Goal: Find contact information: Find contact information

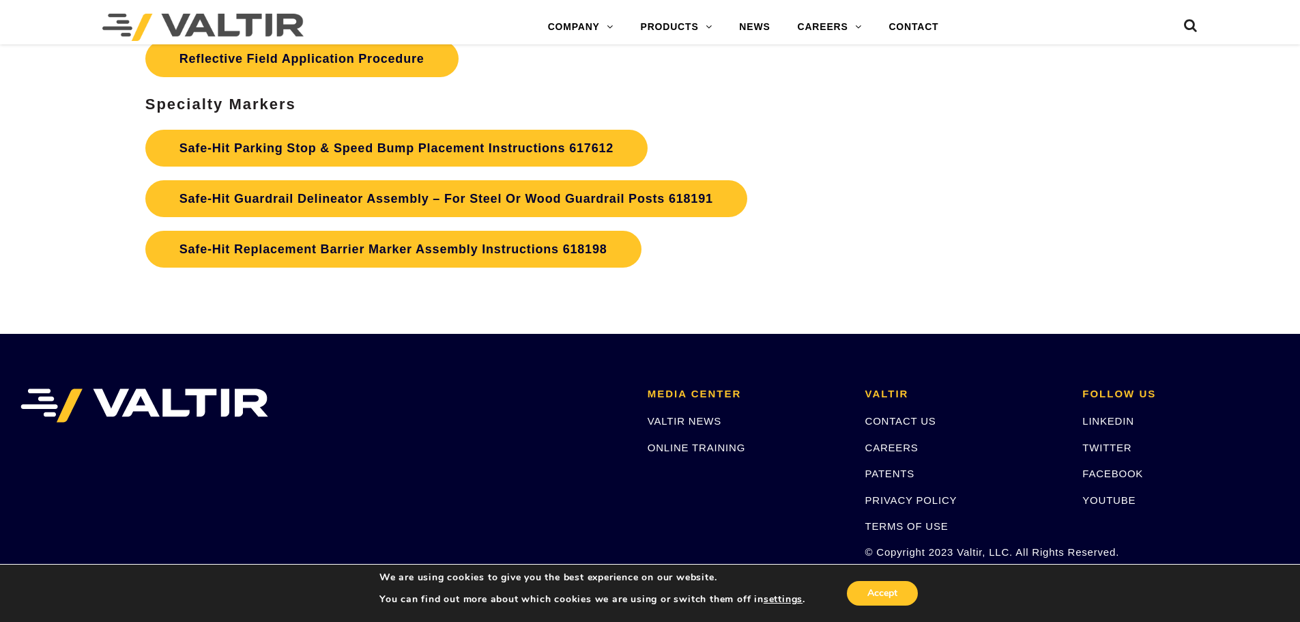
scroll to position [4588, 0]
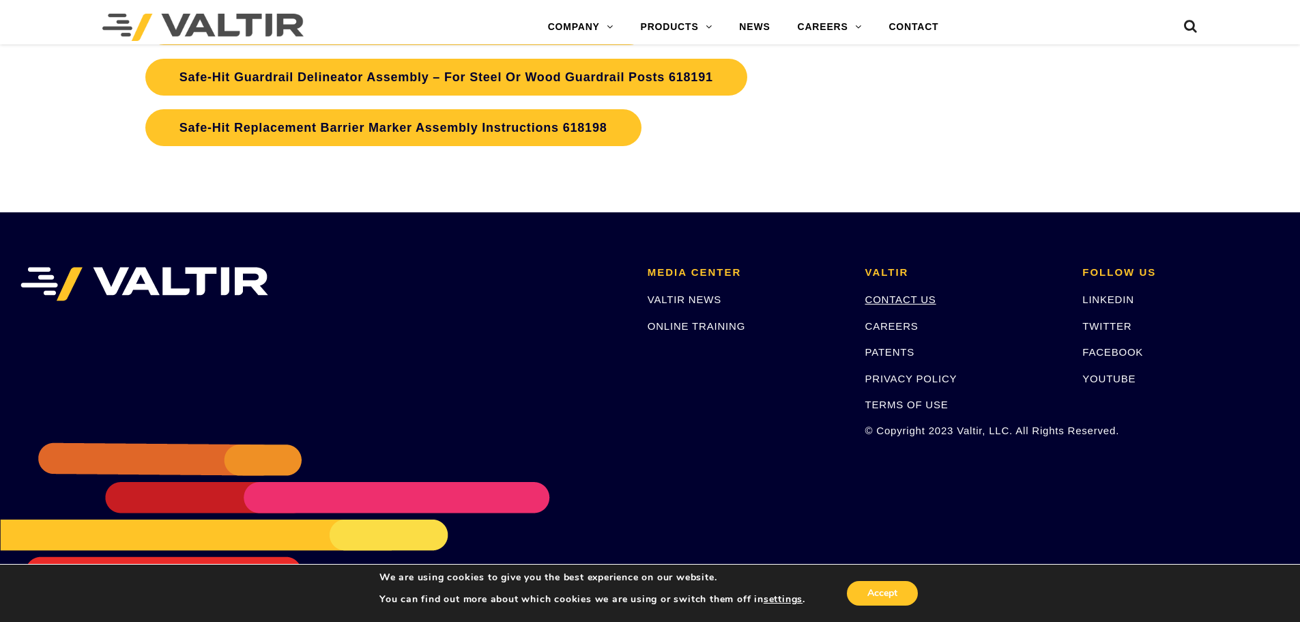
click at [893, 294] on link "CONTACT US" at bounding box center [900, 299] width 71 height 12
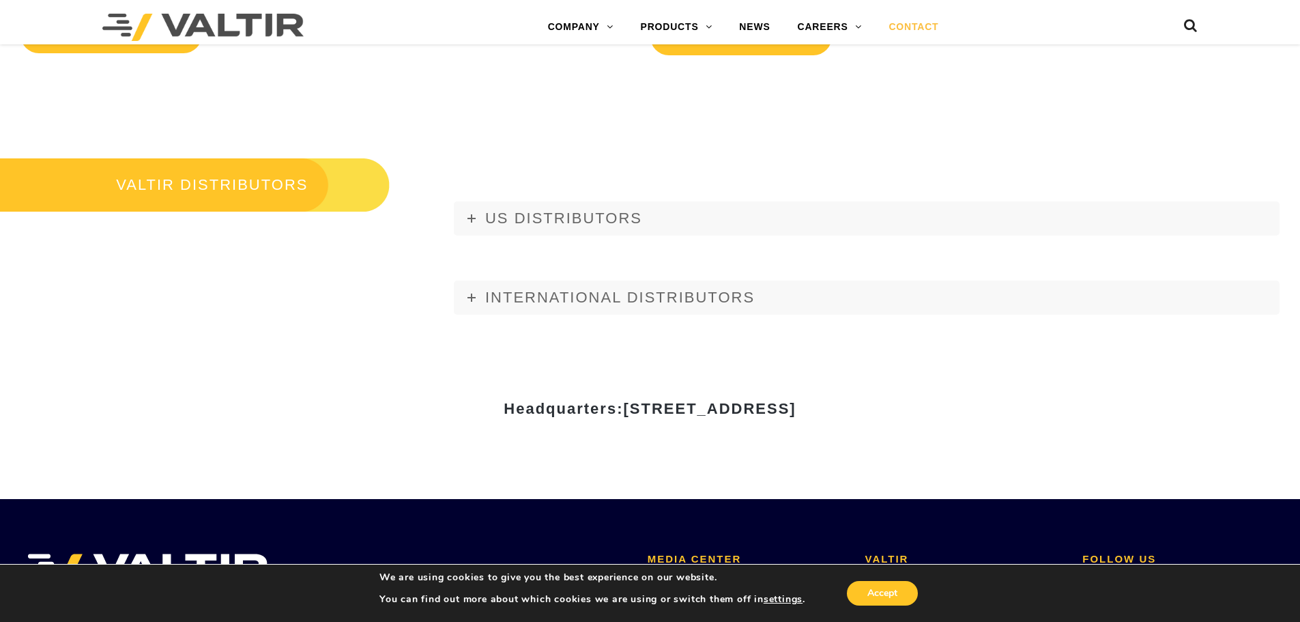
scroll to position [1570, 0]
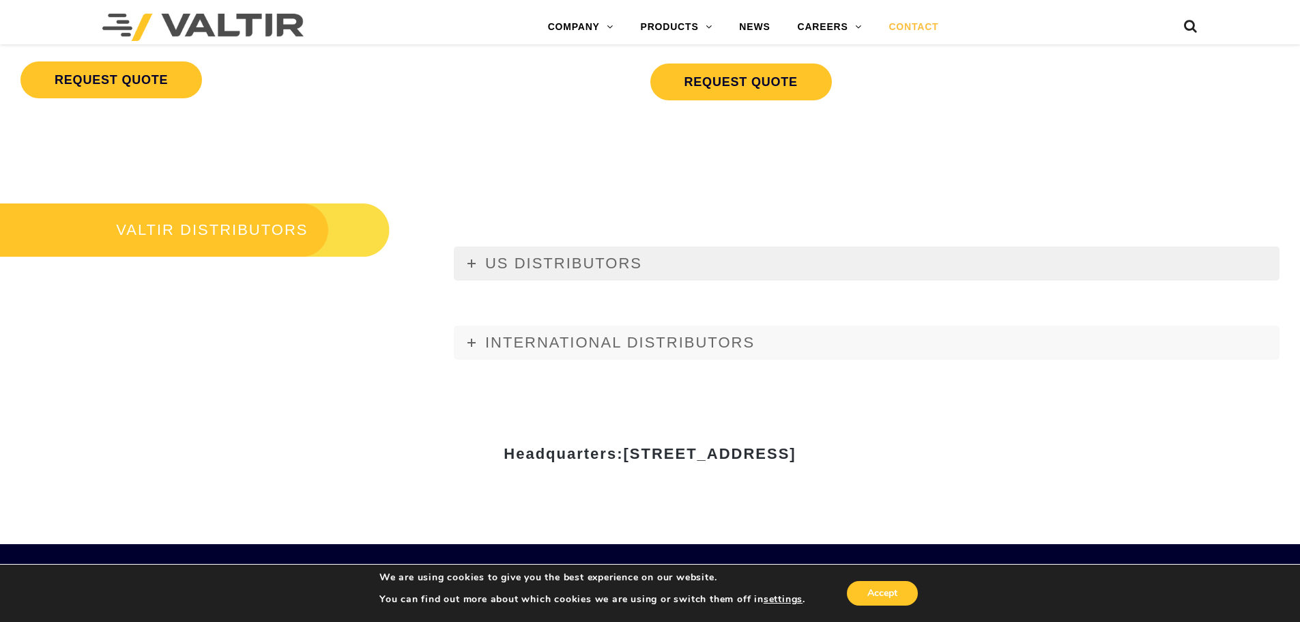
click at [470, 267] on icon at bounding box center [472, 263] width 8 height 8
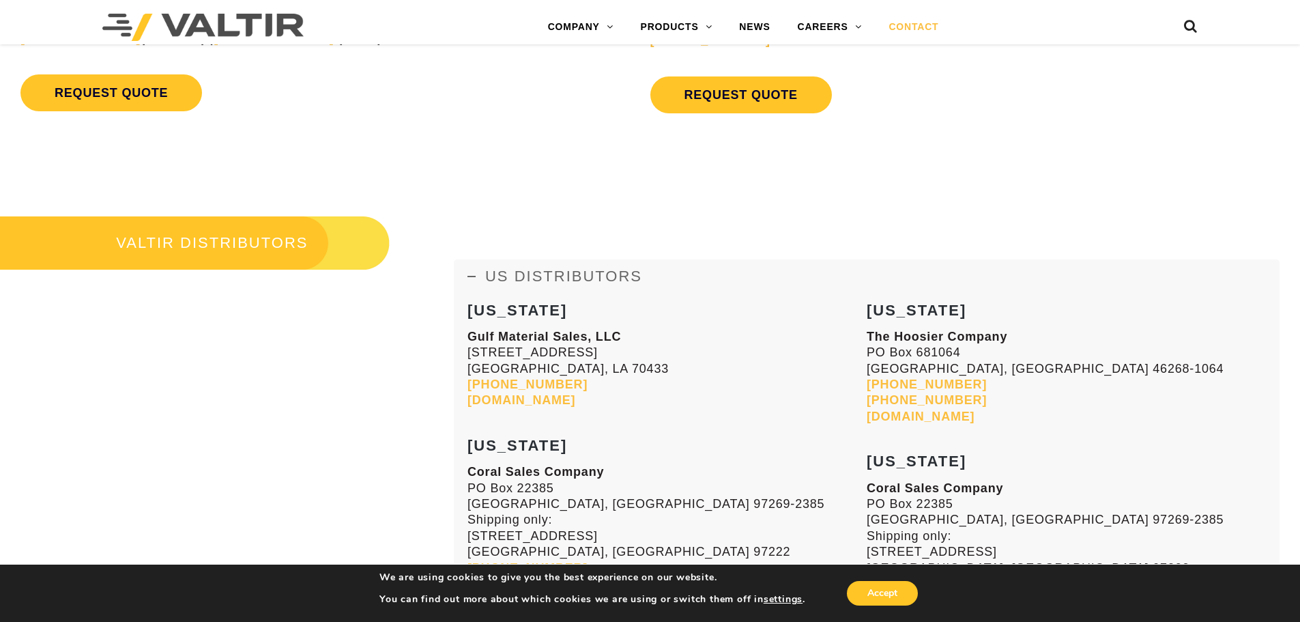
scroll to position [1614, 0]
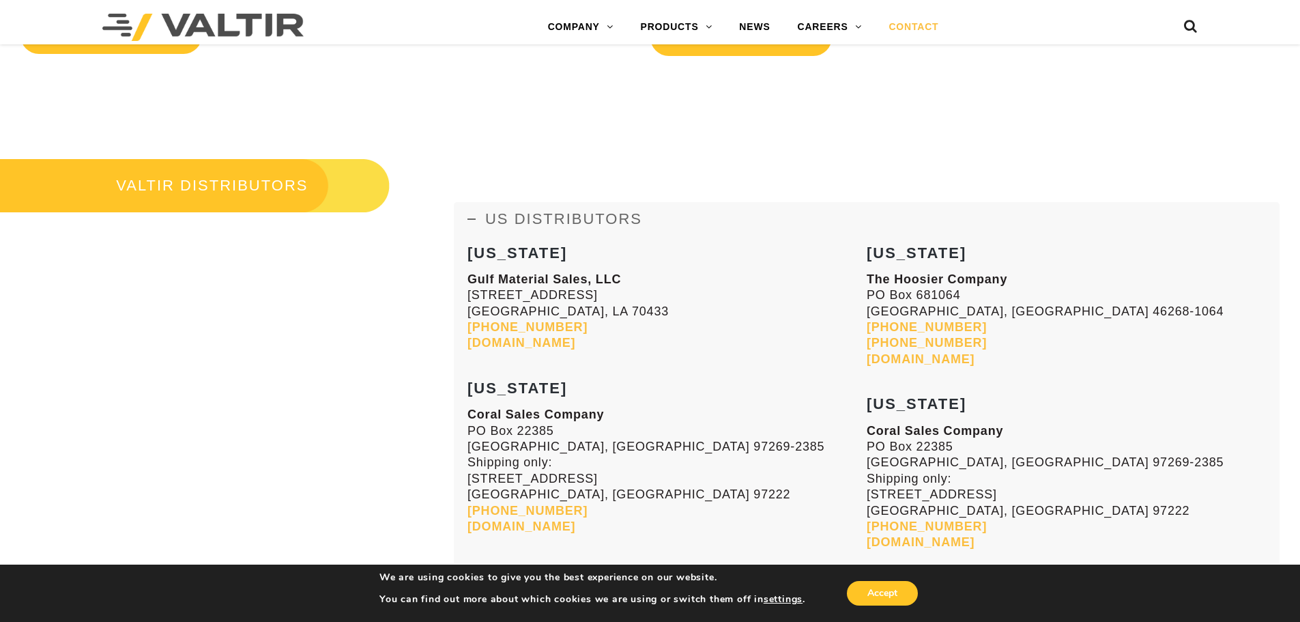
click at [244, 185] on h3 "VALTIR DISTRIBUTORS" at bounding box center [195, 185] width 390 height 57
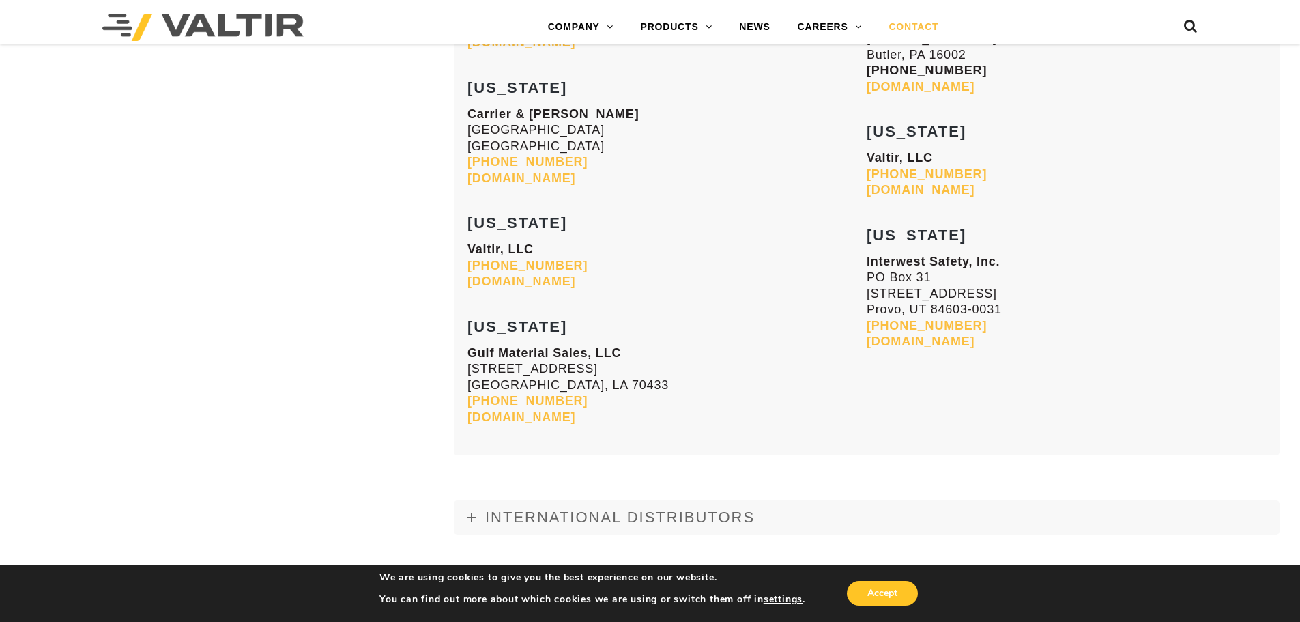
scroll to position [5523, 0]
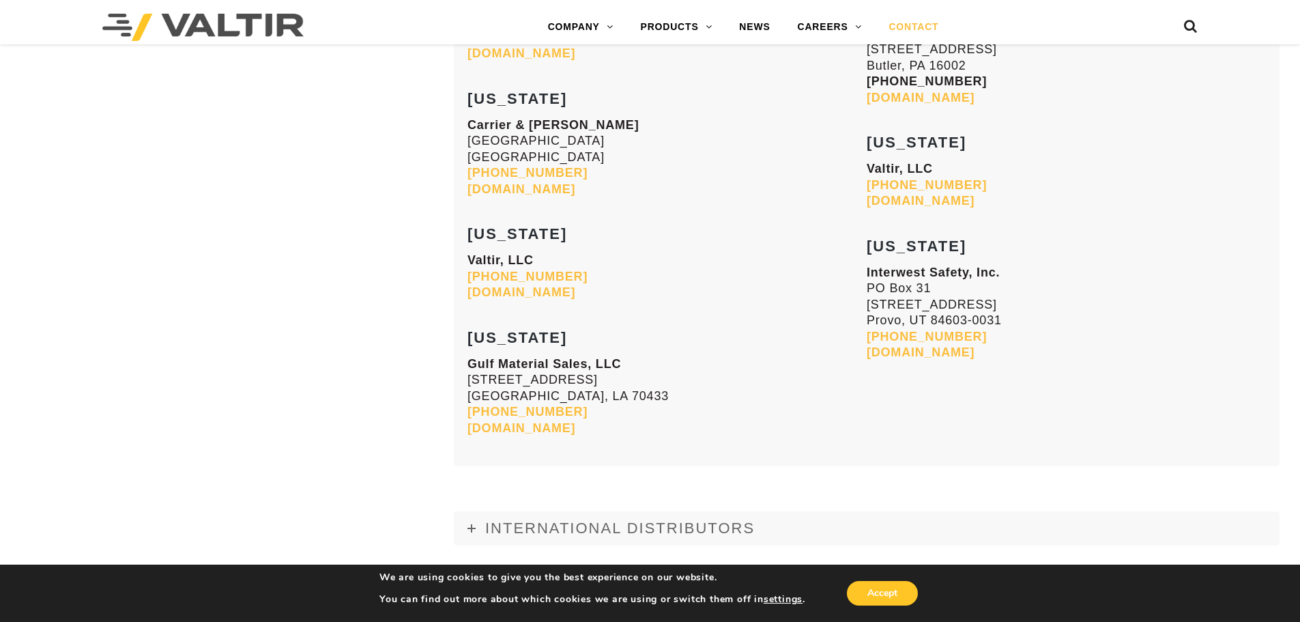
click at [892, 204] on link "[DOMAIN_NAME]" at bounding box center [921, 201] width 108 height 14
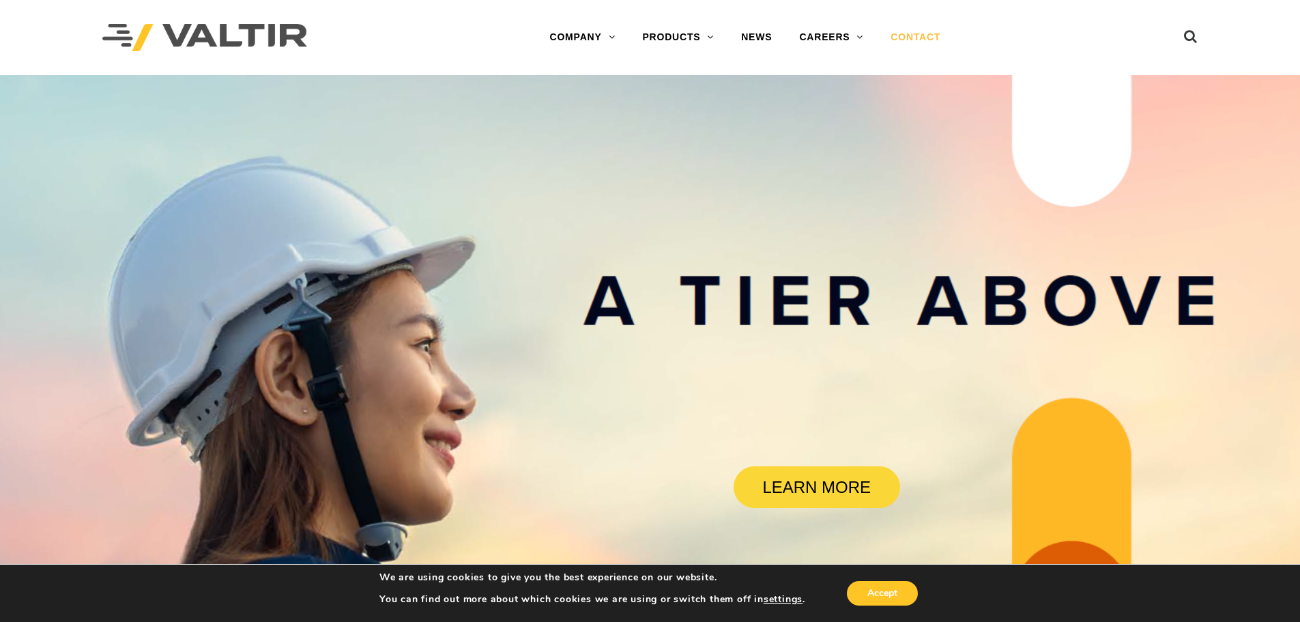
click at [921, 29] on link "CONTACT" at bounding box center [915, 37] width 77 height 27
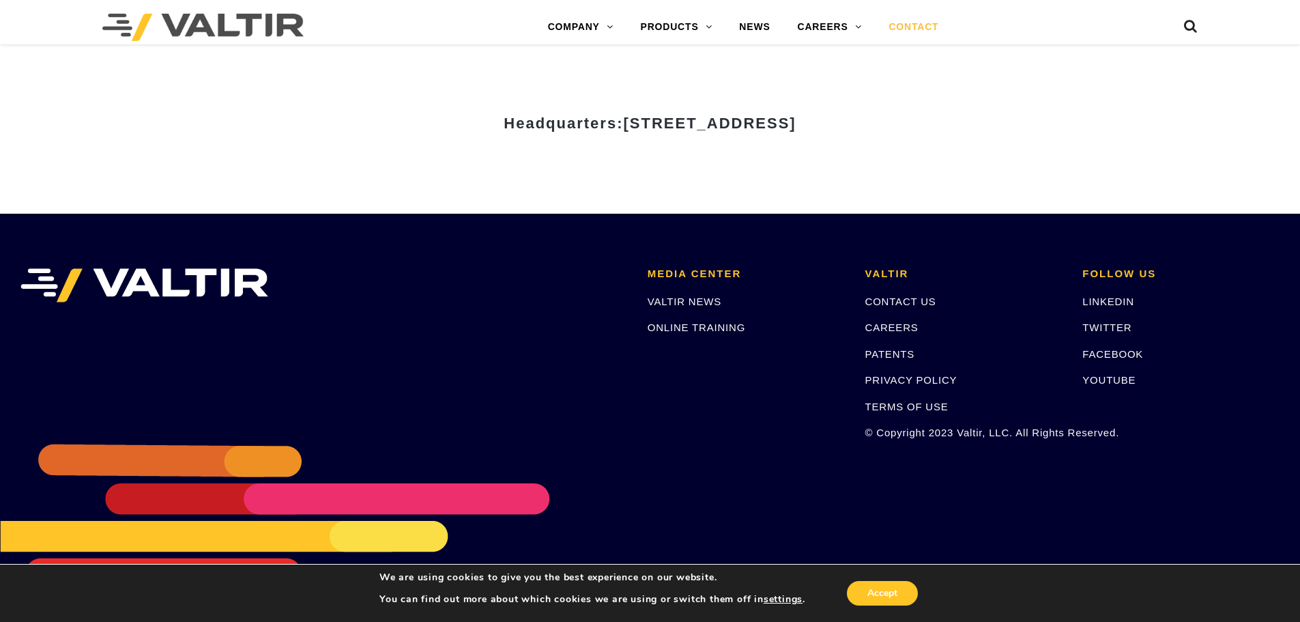
scroll to position [1901, 0]
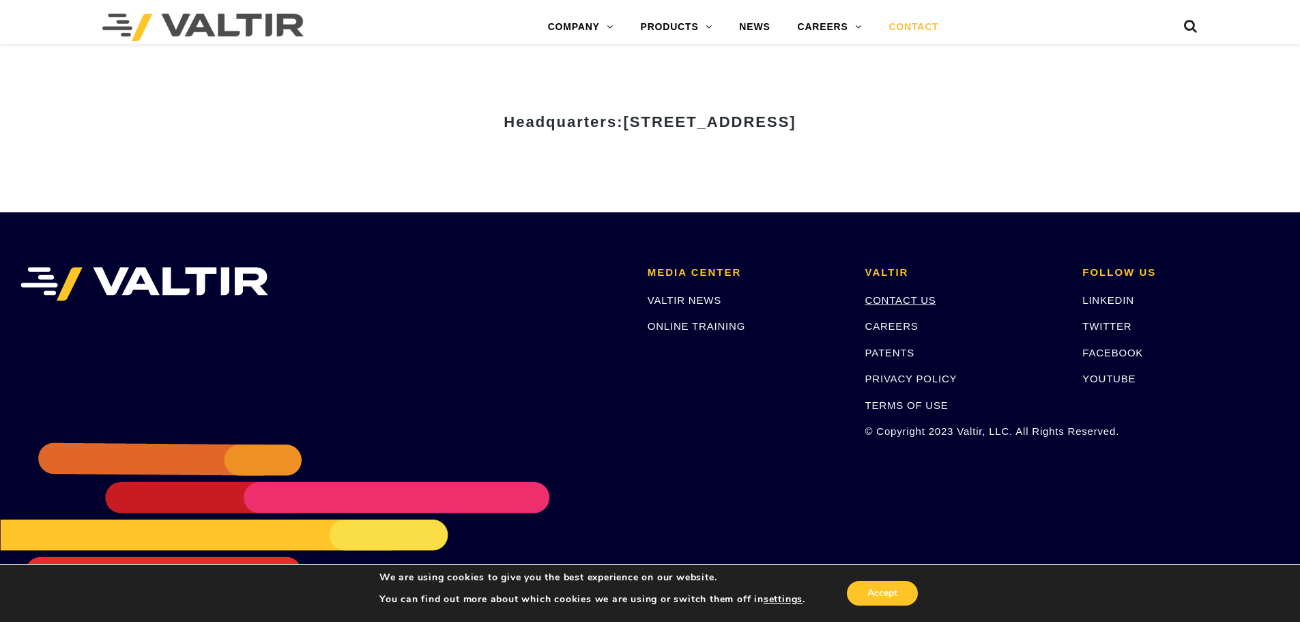
click at [897, 301] on link "CONTACT US" at bounding box center [900, 300] width 71 height 12
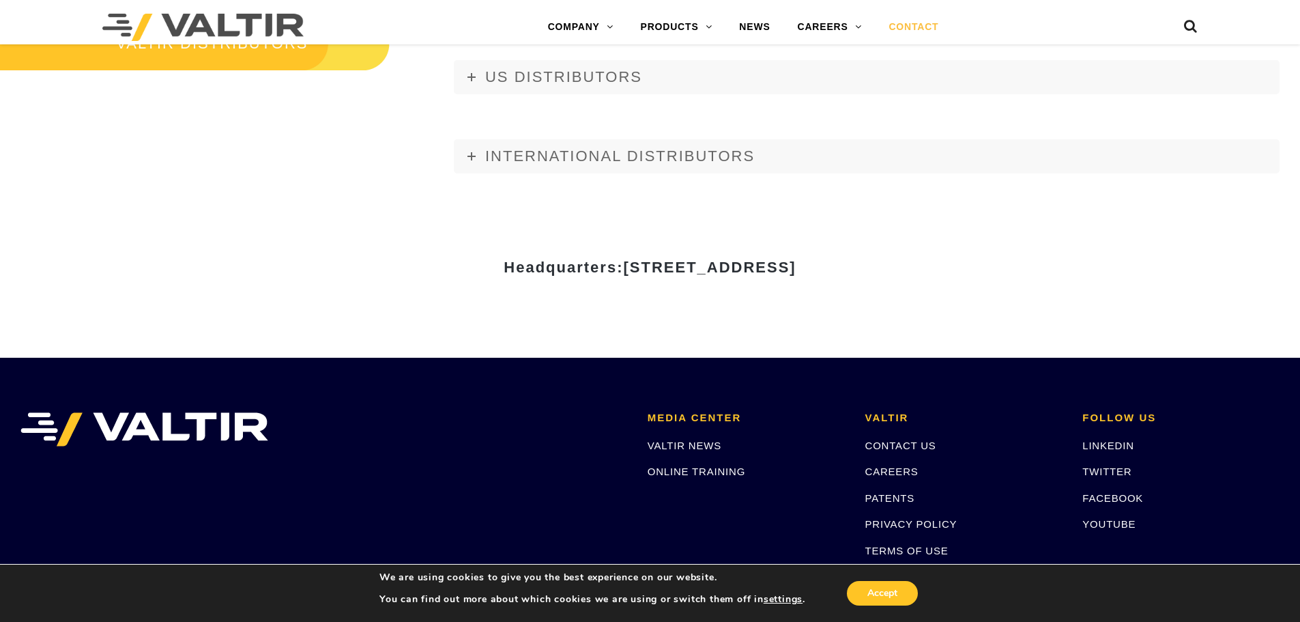
scroll to position [1774, 0]
